Goal: Transaction & Acquisition: Purchase product/service

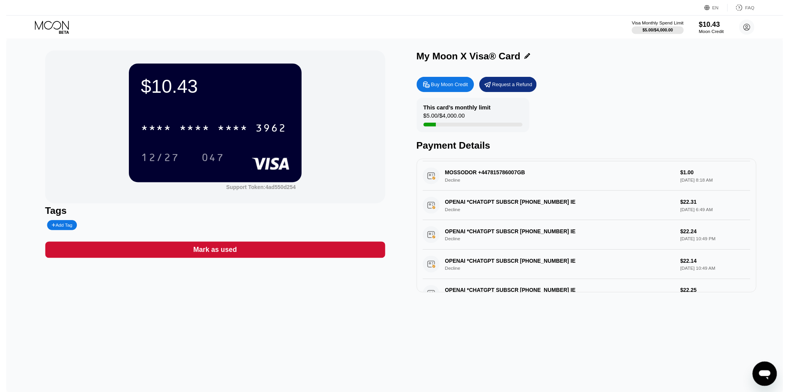
scroll to position [155, 0]
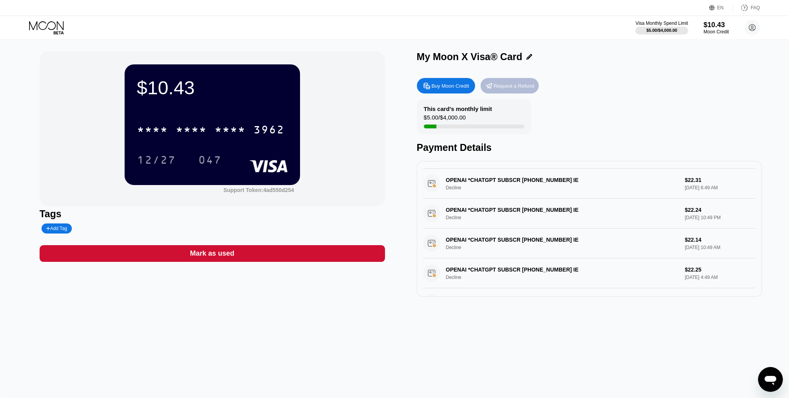
click at [505, 88] on div "Request a Refund" at bounding box center [513, 86] width 41 height 7
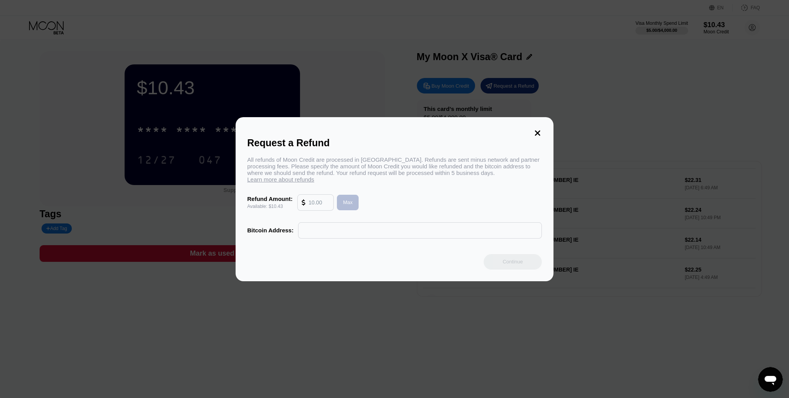
click at [344, 195] on div "Max" at bounding box center [348, 203] width 22 height 16
type input "10.43"
click at [333, 229] on input "text" at bounding box center [419, 231] width 235 height 16
click at [540, 129] on div "Request a Refund All refunds of Moon Credit are processed in Bitcoin. Refunds a…" at bounding box center [394, 199] width 318 height 164
click at [537, 133] on icon at bounding box center [537, 132] width 5 height 5
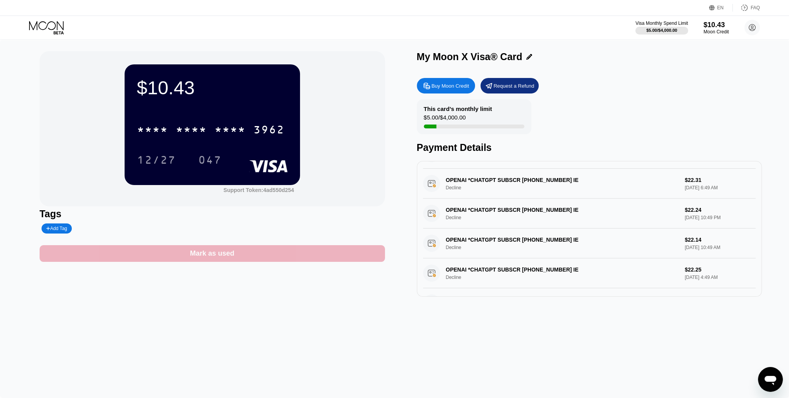
click at [222, 261] on div "Mark as used" at bounding box center [212, 253] width 345 height 17
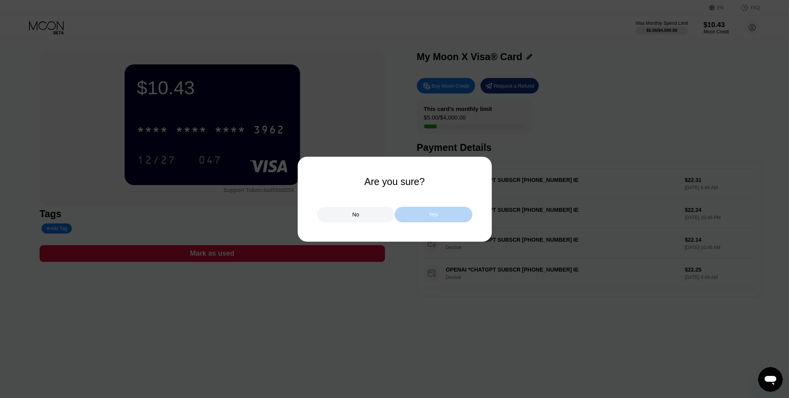
click at [427, 211] on div "Yes" at bounding box center [434, 215] width 78 height 16
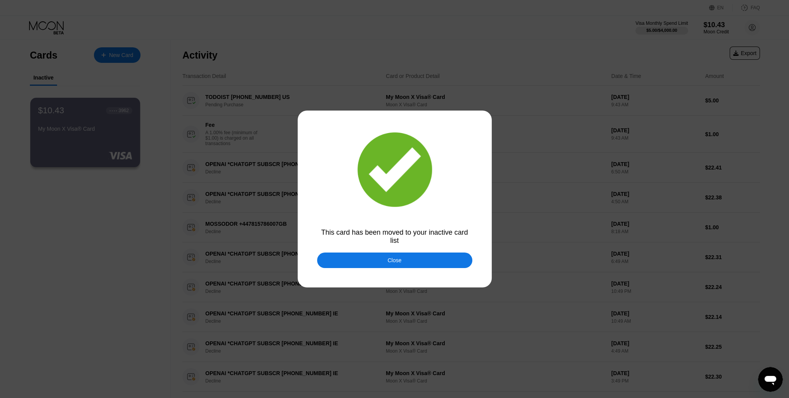
click at [413, 261] on div "Close" at bounding box center [394, 261] width 155 height 16
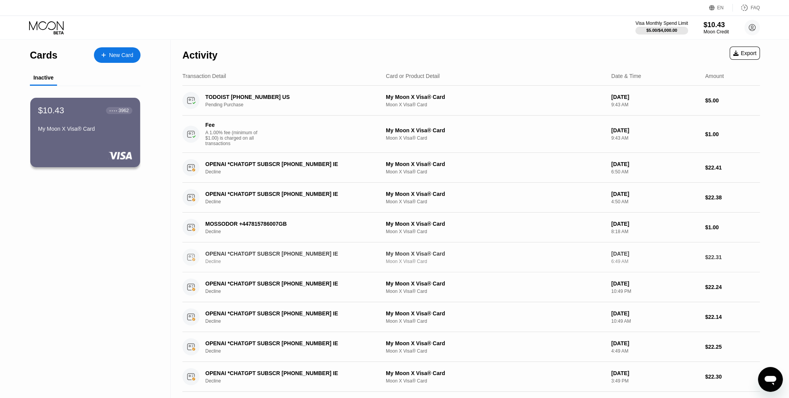
click at [413, 261] on div "My Moon X Visa® Card Moon X Visa® Card" at bounding box center [495, 258] width 219 height 14
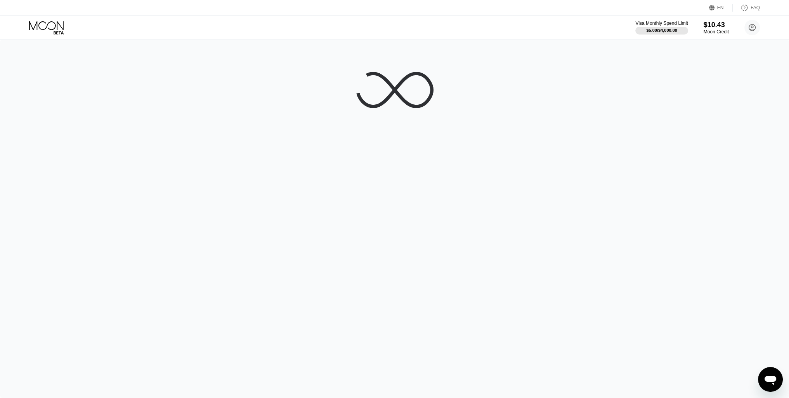
click at [61, 26] on icon at bounding box center [47, 28] width 36 height 14
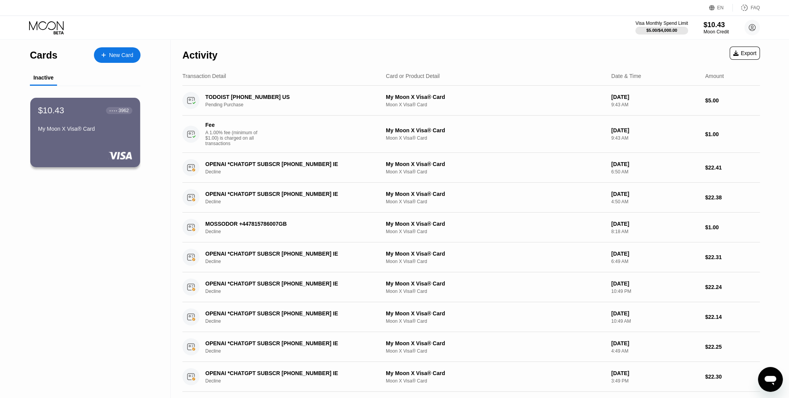
click at [117, 55] on div "New Card" at bounding box center [121, 55] width 24 height 7
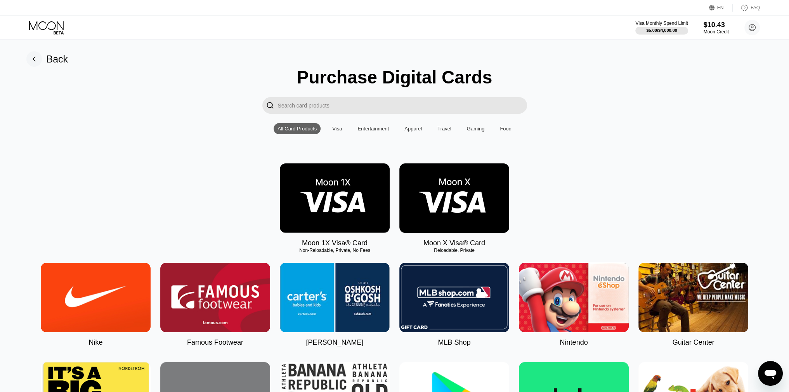
click at [61, 26] on icon at bounding box center [46, 25] width 35 height 9
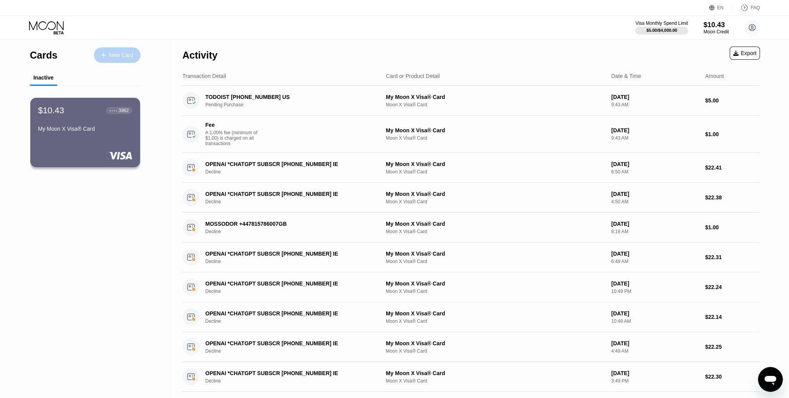
click at [112, 54] on div "New Card" at bounding box center [121, 55] width 24 height 7
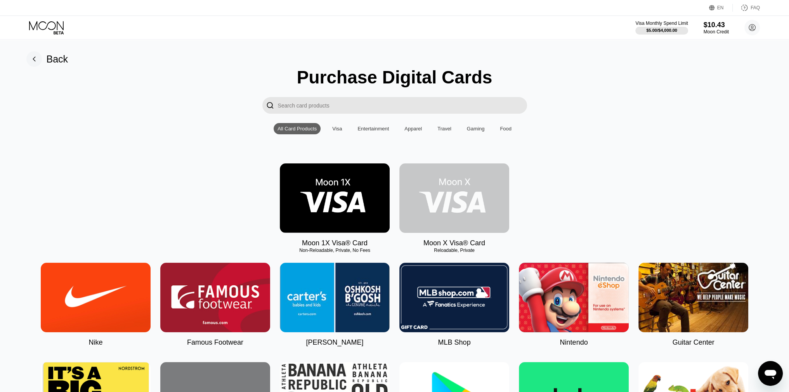
click at [473, 202] on img at bounding box center [454, 197] width 110 height 69
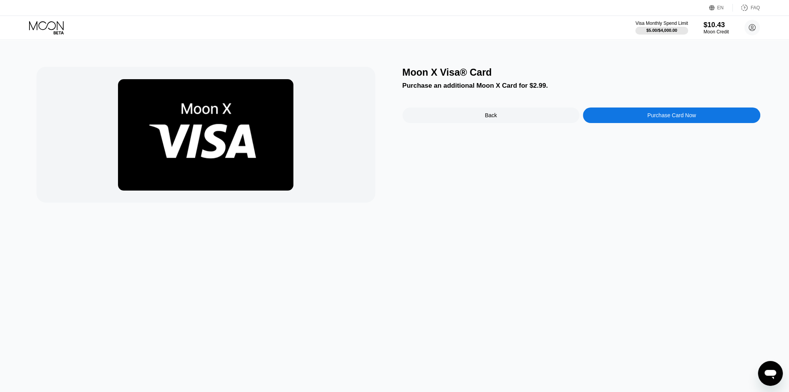
click at [652, 118] on div "Purchase Card Now" at bounding box center [671, 115] width 48 height 6
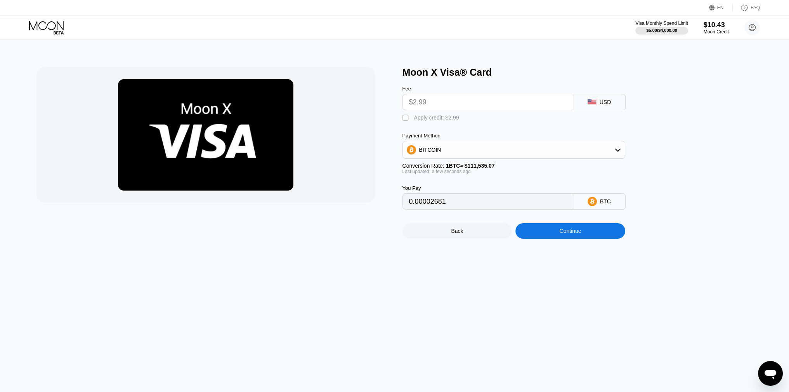
click at [493, 153] on div "BITCOIN" at bounding box center [514, 150] width 222 height 16
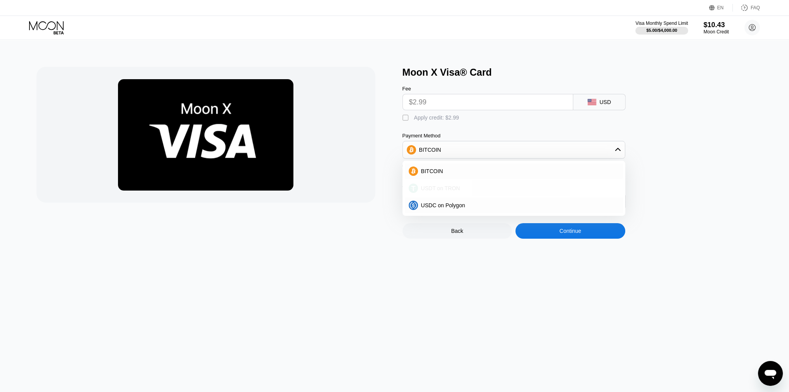
click at [479, 189] on div "USDT on TRON" at bounding box center [518, 188] width 201 height 6
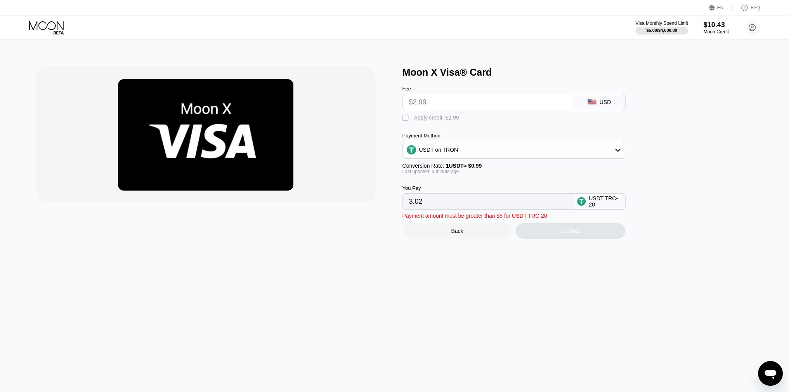
click at [498, 209] on input "3.02" at bounding box center [488, 202] width 158 height 16
click at [450, 106] on input "$2.99" at bounding box center [488, 102] width 158 height 16
drag, startPoint x: 445, startPoint y: 205, endPoint x: 394, endPoint y: 199, distance: 51.2
click at [394, 199] on div "Moon X Visa® Card Fee $2.99 USD  Apply credit: $2.99 Payment Method USDT on TR…" at bounding box center [394, 153] width 716 height 172
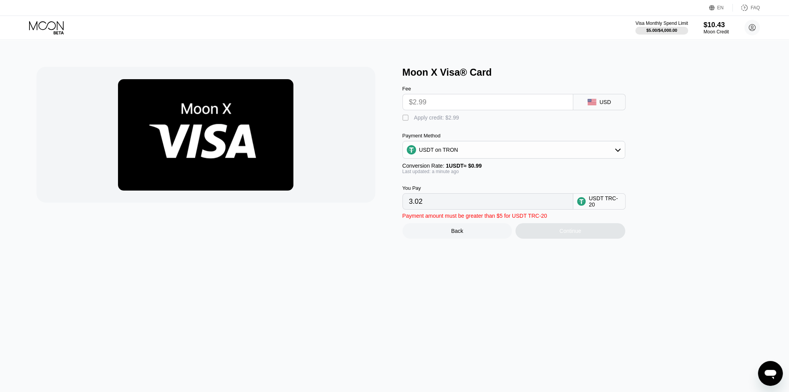
click at [445, 208] on input "3.02" at bounding box center [488, 202] width 158 height 16
click at [571, 239] on div "Continue" at bounding box center [570, 231] width 110 height 16
click at [444, 121] on div "Apply credit: $2.99" at bounding box center [436, 117] width 45 height 6
click at [571, 239] on div "Continue" at bounding box center [570, 231] width 110 height 16
click at [480, 205] on input "0.00" at bounding box center [488, 202] width 158 height 16
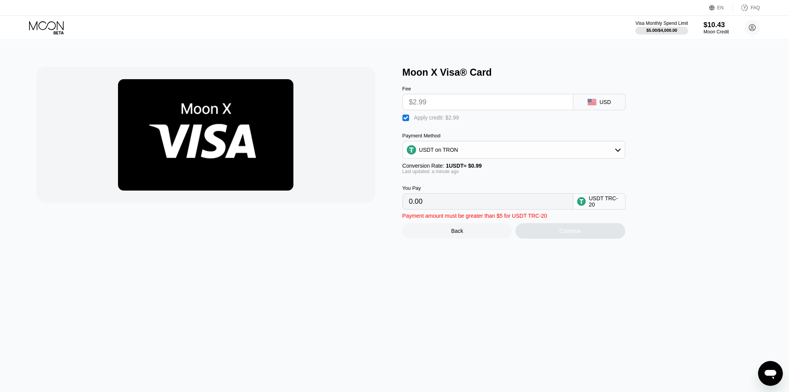
click at [480, 205] on input "0.00" at bounding box center [488, 202] width 158 height 16
click at [486, 208] on input "0.00" at bounding box center [488, 202] width 158 height 16
click at [487, 208] on input "0.00" at bounding box center [488, 202] width 158 height 16
click at [568, 235] on div "Continue" at bounding box center [570, 231] width 110 height 16
click at [566, 236] on div "Continue" at bounding box center [570, 231] width 110 height 16
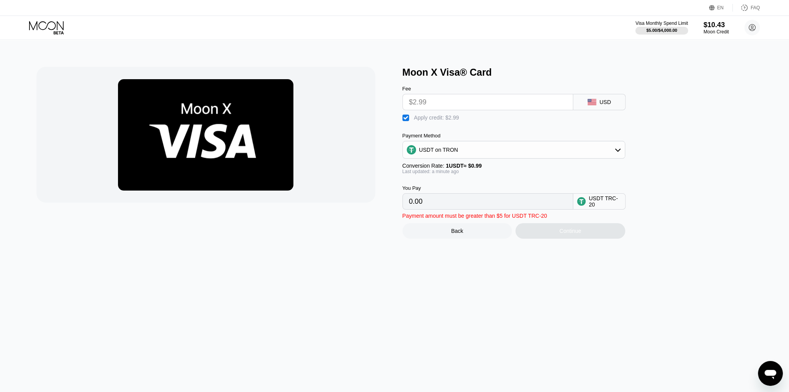
drag, startPoint x: 490, startPoint y: 145, endPoint x: 490, endPoint y: 152, distance: 7.4
click at [490, 152] on div "USDT on TRON" at bounding box center [513, 150] width 223 height 18
click at [491, 152] on div "USDT on TRON" at bounding box center [514, 150] width 222 height 16
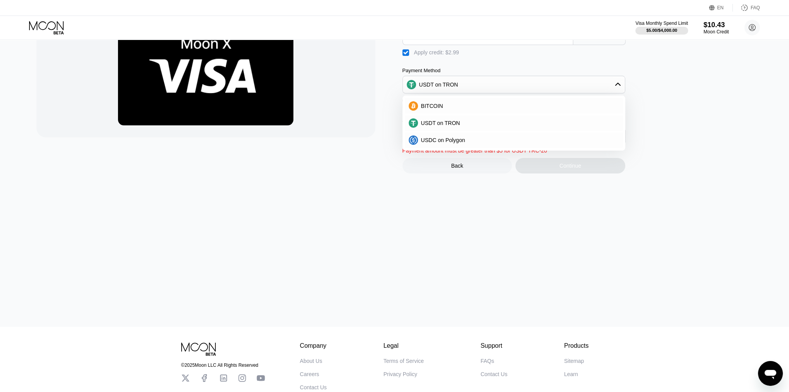
scroll to position [39, 0]
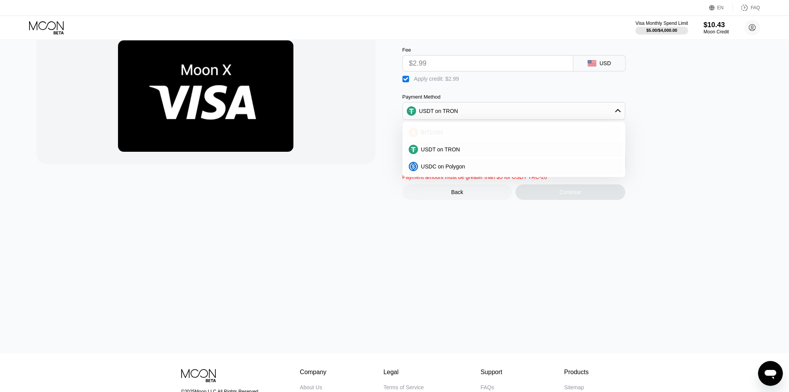
click at [471, 135] on div "BITCOIN" at bounding box center [518, 132] width 201 height 6
type input "0"
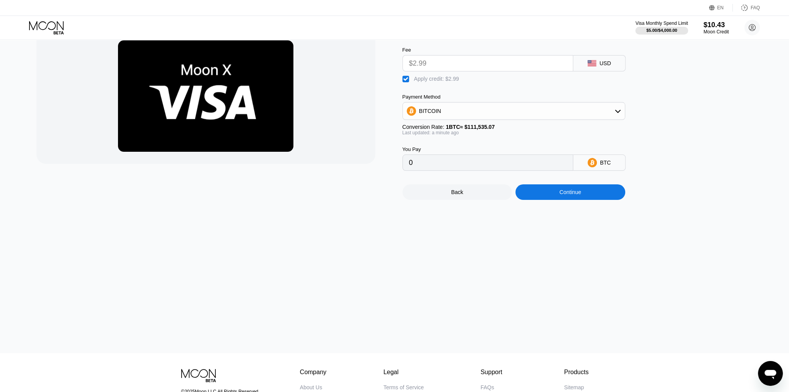
click at [562, 195] on div "Continue" at bounding box center [570, 192] width 22 height 6
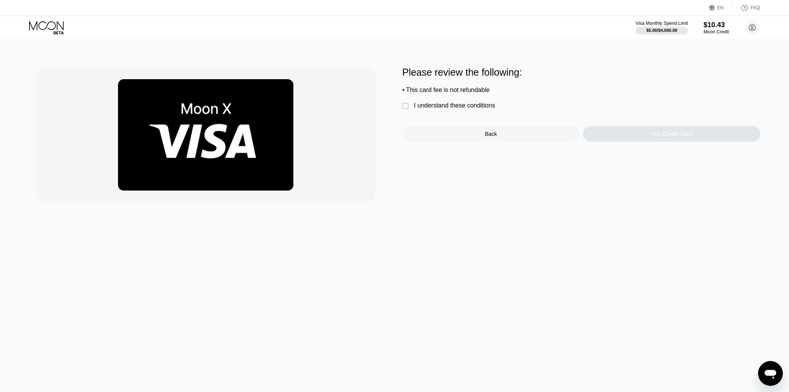
click at [454, 109] on div "I understand these conditions" at bounding box center [454, 105] width 81 height 7
click at [650, 139] on div "Yes, Create Card" at bounding box center [671, 134] width 177 height 16
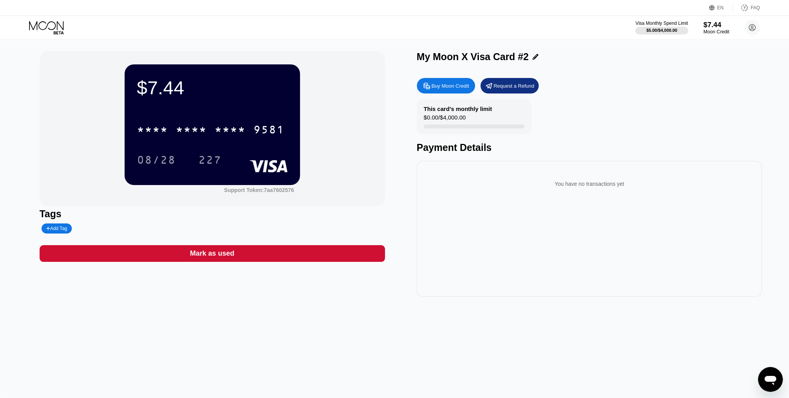
click at [713, 30] on div "Moon Credit" at bounding box center [716, 31] width 26 height 5
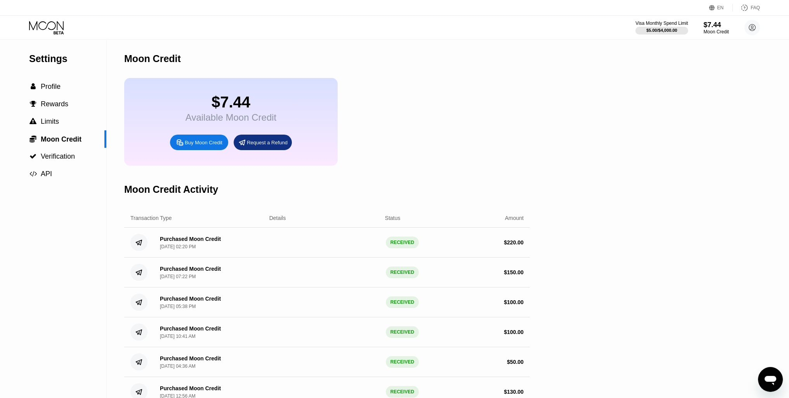
click at [211, 146] on div "Buy Moon Credit" at bounding box center [204, 142] width 38 height 7
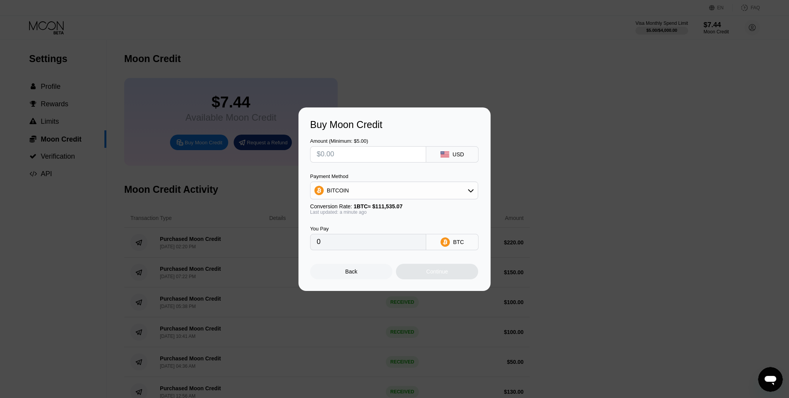
click at [361, 154] on input "text" at bounding box center [368, 155] width 103 height 16
type input "$1"
type input "0.00000897"
type input "$10"
type input "0.00008966"
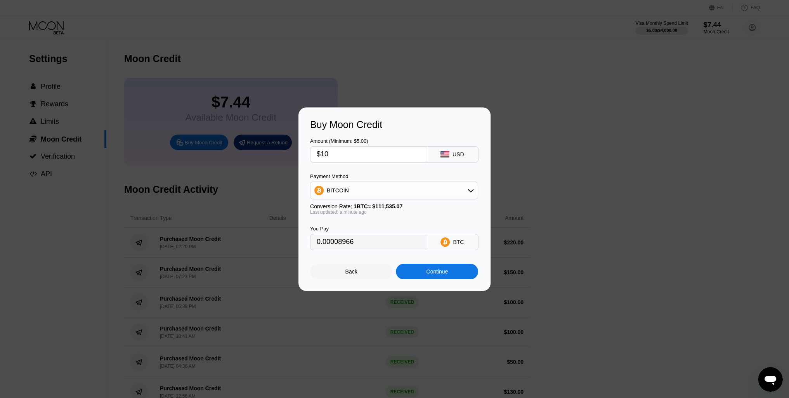
type input "$100"
type input "0.00089658"
type input "$100"
click at [399, 187] on div "BITCOIN" at bounding box center [393, 191] width 167 height 16
click at [376, 230] on div "USDT on TRON" at bounding box center [399, 229] width 146 height 6
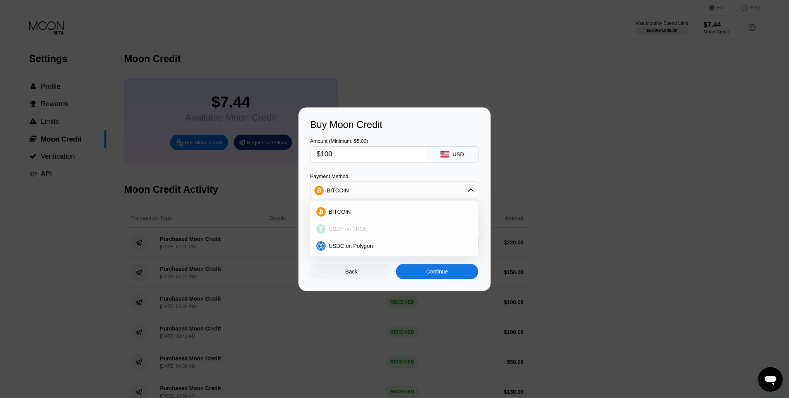
type input "101.01"
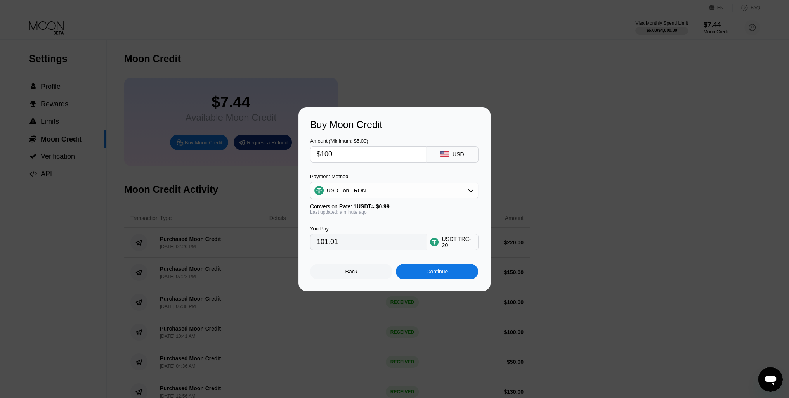
click at [440, 275] on div "Continue" at bounding box center [437, 271] width 22 height 6
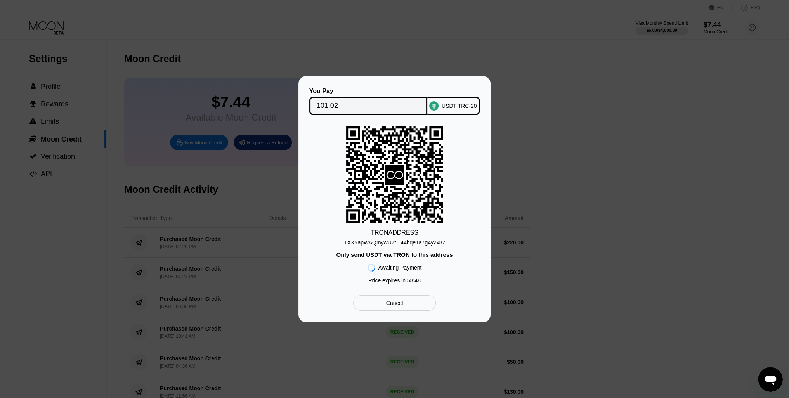
click at [390, 244] on div "TXXYapWAQmywU7t...44hqe1a7g4y2x87" at bounding box center [394, 242] width 101 height 6
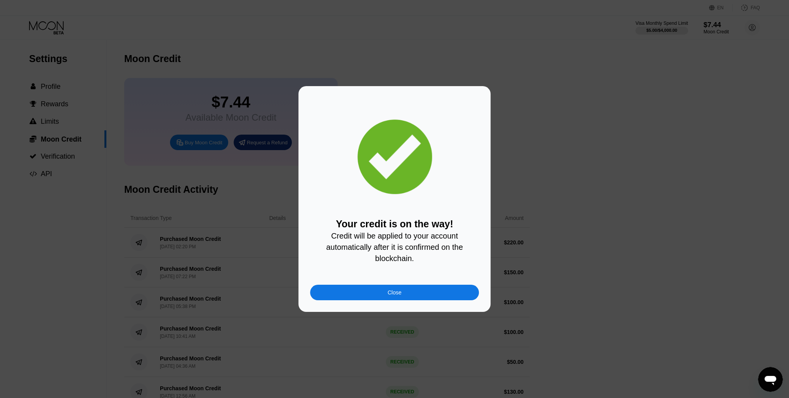
click at [394, 294] on div "Close" at bounding box center [395, 292] width 14 height 6
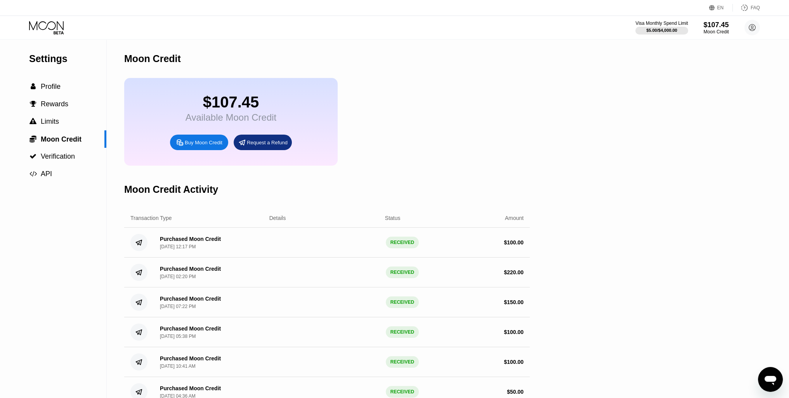
click at [36, 30] on icon at bounding box center [47, 28] width 36 height 14
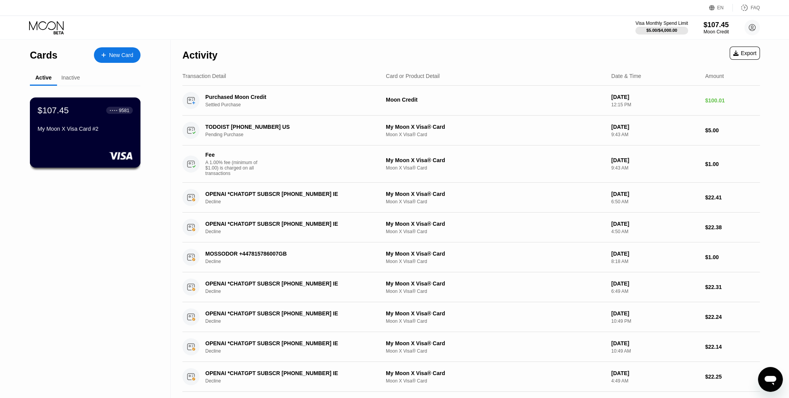
click at [89, 118] on div "$107.45 ● ● ● ● 9581 My Moon X Visa Card #2" at bounding box center [85, 120] width 95 height 30
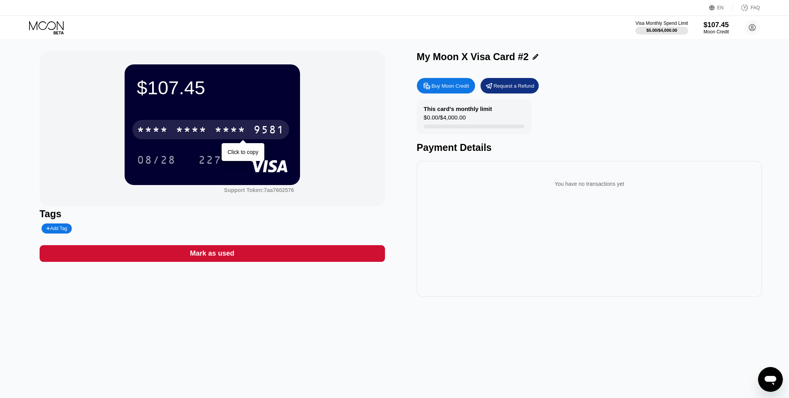
click at [256, 135] on div "9581" at bounding box center [268, 131] width 31 height 12
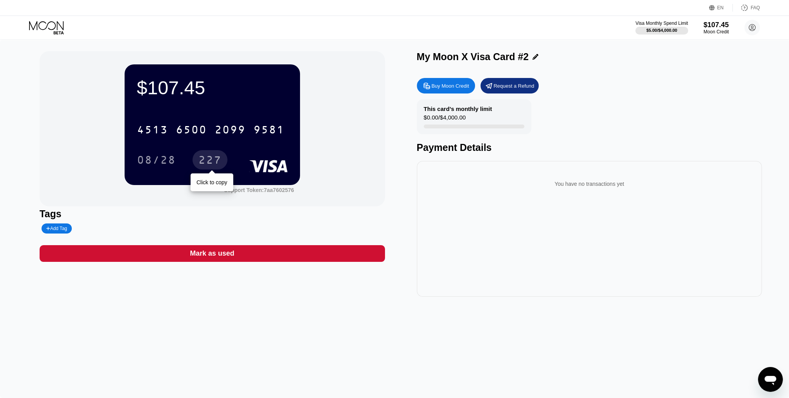
click at [197, 160] on div "227" at bounding box center [209, 159] width 35 height 19
